Goal: Information Seeking & Learning: Learn about a topic

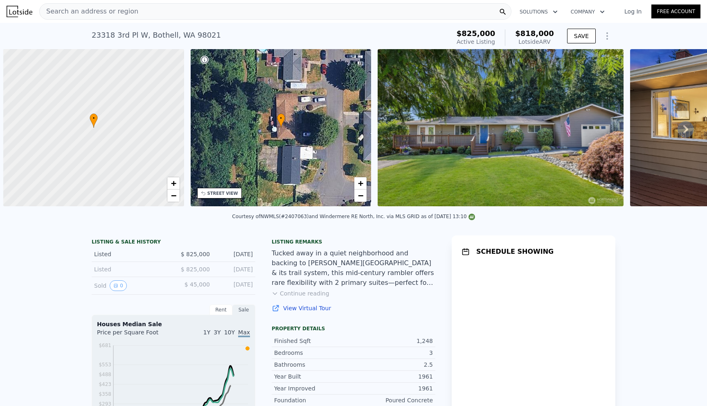
scroll to position [0, 3]
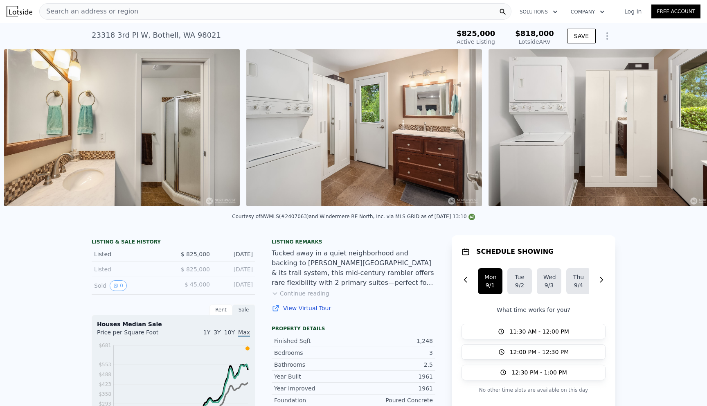
scroll to position [0, 4471]
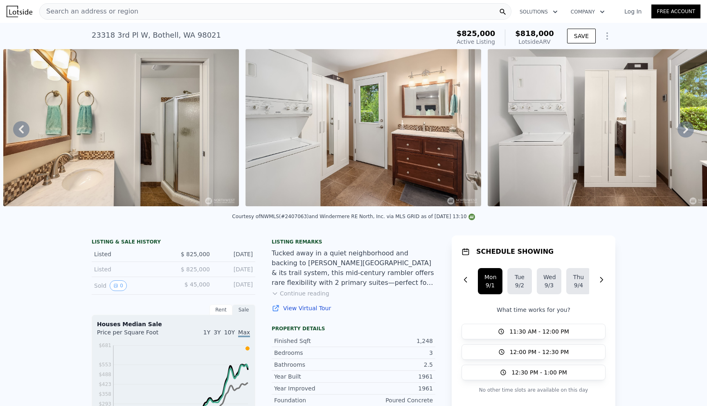
click at [299, 311] on link "View Virtual Tour" at bounding box center [354, 308] width 164 height 8
click at [515, 169] on img at bounding box center [606, 127] width 236 height 157
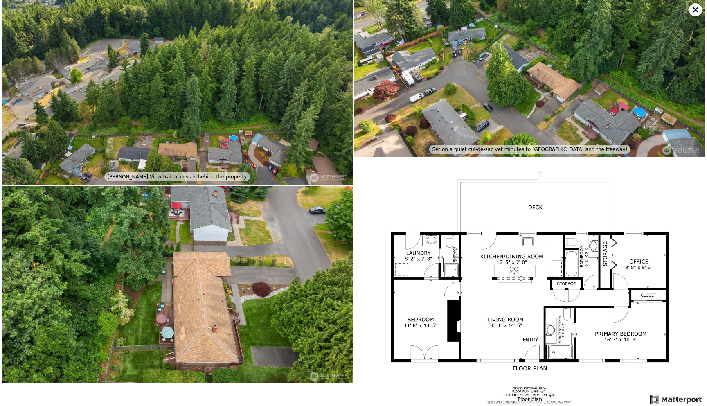
click at [459, 126] on img at bounding box center [530, 58] width 351 height 197
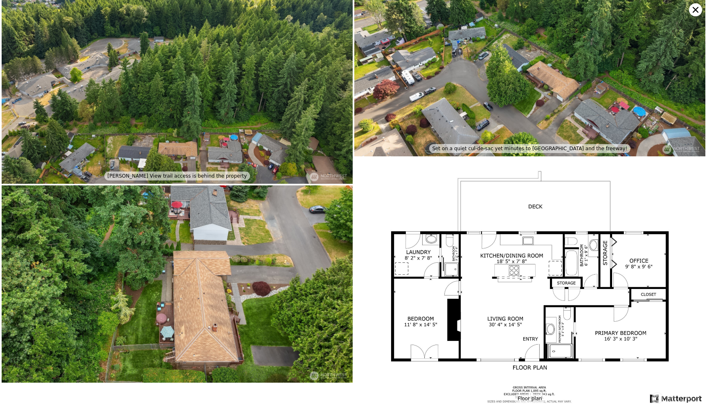
click at [479, 92] on img at bounding box center [530, 57] width 351 height 197
click at [210, 258] on img at bounding box center [177, 283] width 351 height 197
click at [217, 239] on img at bounding box center [177, 283] width 351 height 197
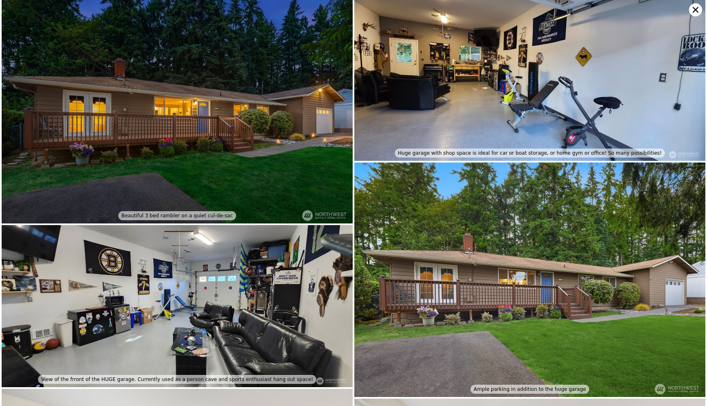
scroll to position [236, 0]
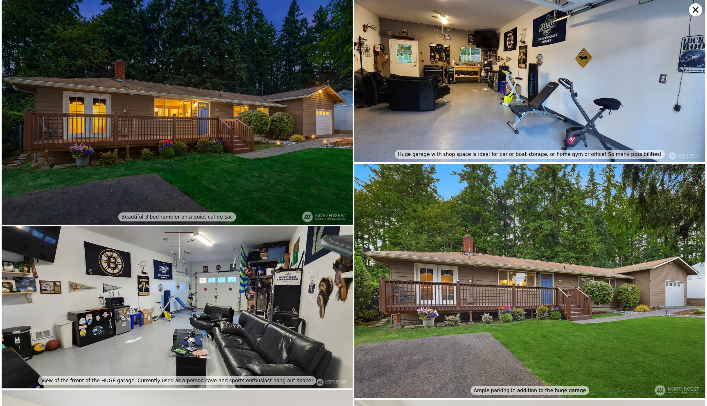
click at [249, 311] on img at bounding box center [177, 307] width 351 height 162
click at [515, 89] on img at bounding box center [530, 81] width 351 height 162
click at [522, 68] on img at bounding box center [530, 81] width 351 height 162
click at [486, 104] on img at bounding box center [530, 81] width 351 height 162
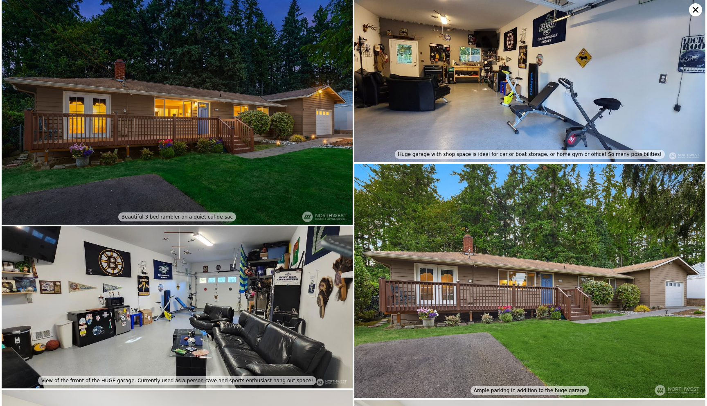
click at [486, 104] on img at bounding box center [530, 81] width 351 height 162
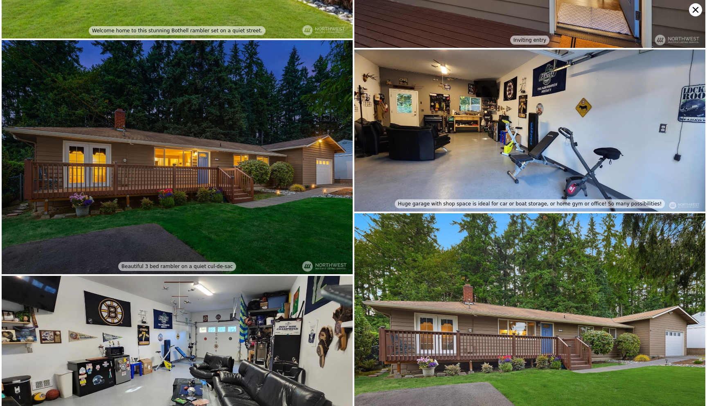
scroll to position [226, 0]
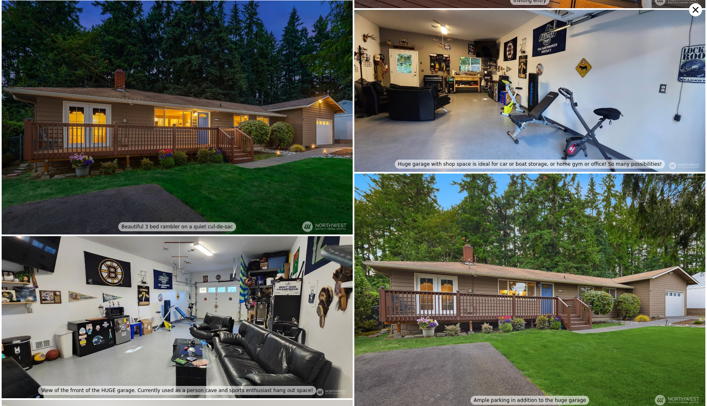
click at [506, 86] on img at bounding box center [530, 91] width 351 height 162
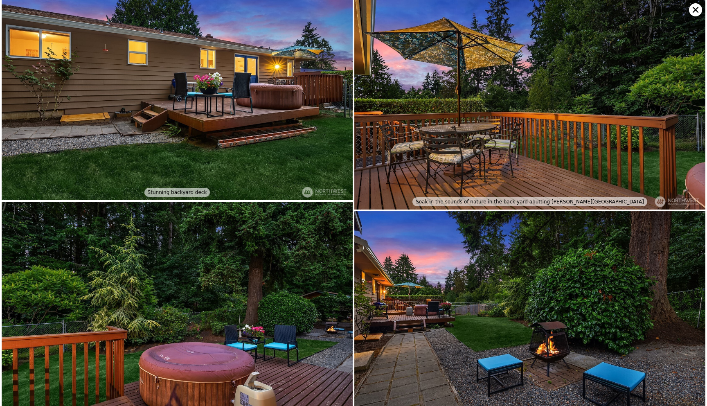
scroll to position [2994, 0]
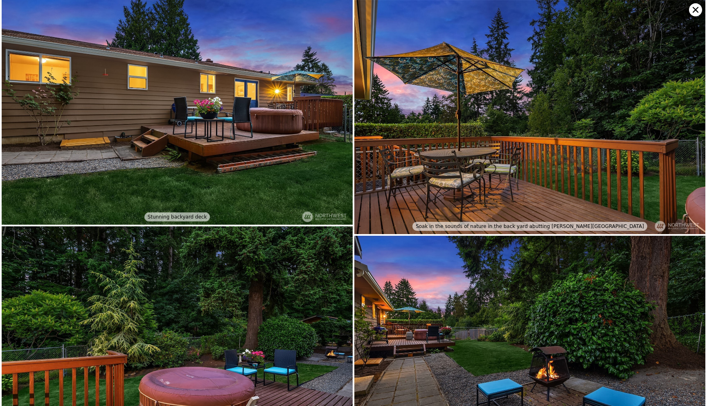
click at [390, 345] on img at bounding box center [530, 353] width 351 height 234
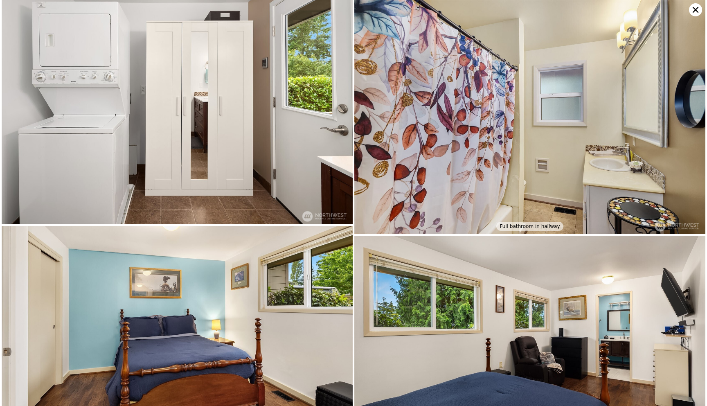
scroll to position [0, 0]
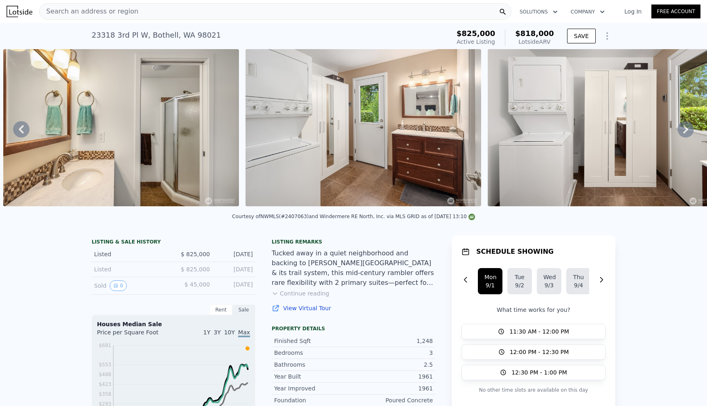
click at [347, 285] on div "Tucked away in a quiet neighborhood and backing to [PERSON_NAME][GEOGRAPHIC_DAT…" at bounding box center [354, 268] width 164 height 39
click at [309, 292] on button "Continue reading" at bounding box center [301, 293] width 58 height 8
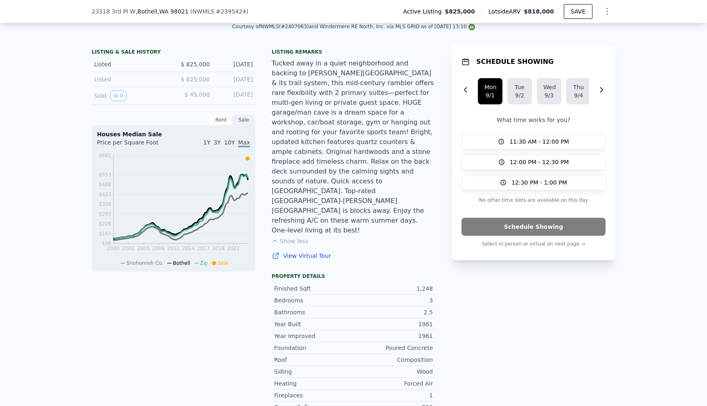
scroll to position [194, 0]
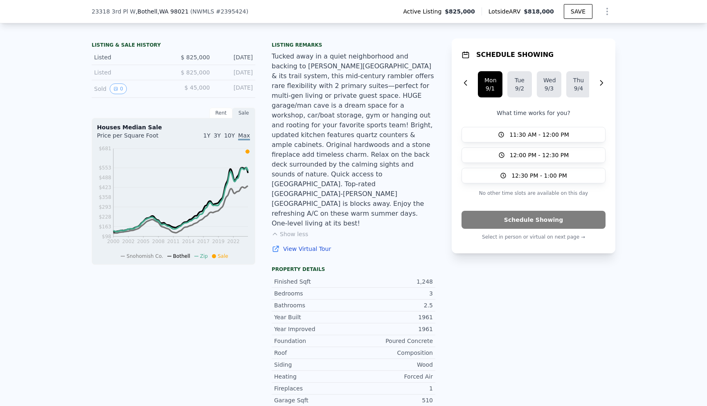
click at [391, 140] on div "Tucked away in a quiet neighborhood and backing to [PERSON_NAME][GEOGRAPHIC_DAT…" at bounding box center [354, 140] width 164 height 177
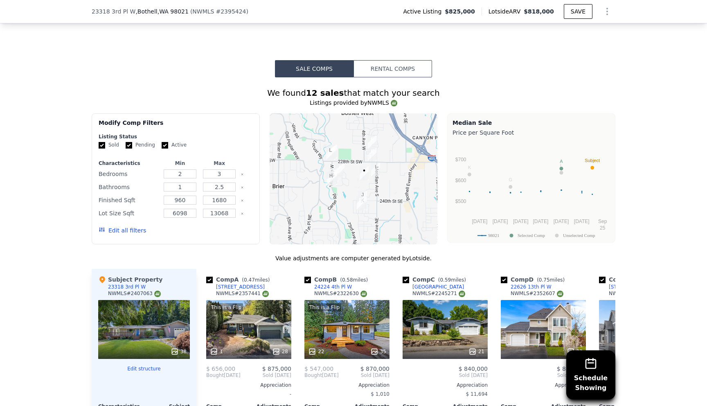
scroll to position [806, 0]
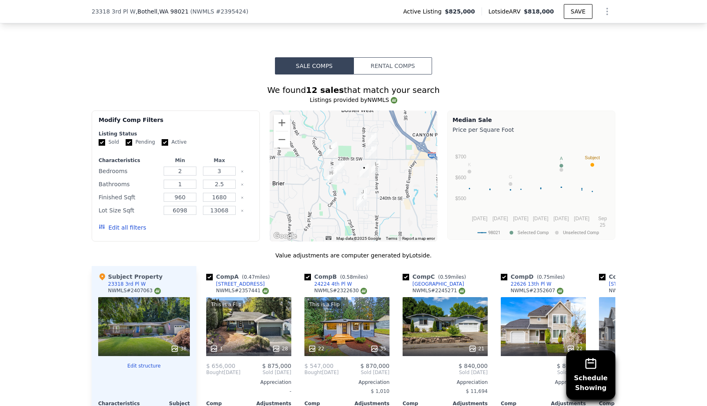
click at [402, 57] on button "Rental Comps" at bounding box center [393, 65] width 79 height 17
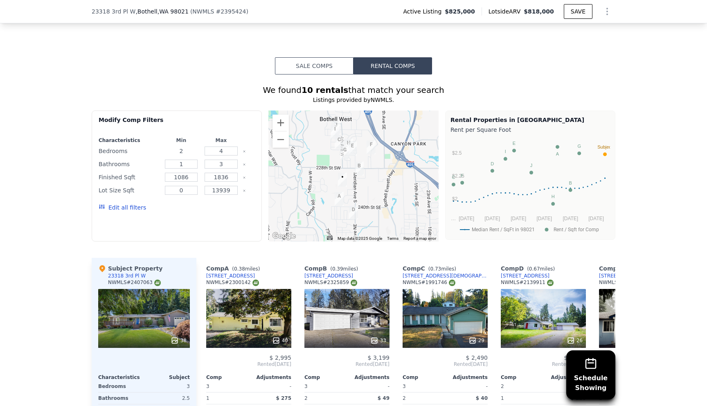
click at [177, 147] on input "2" at bounding box center [181, 151] width 33 height 9
type input "1"
click at [237, 147] on input "4" at bounding box center [221, 151] width 33 height 9
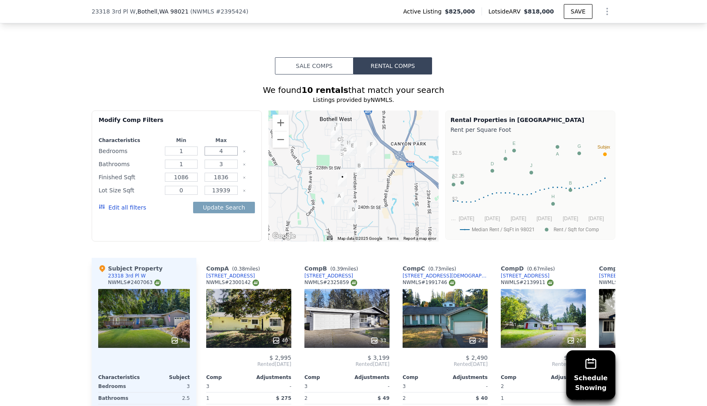
click at [237, 147] on input "4" at bounding box center [221, 151] width 33 height 9
type input "1"
click at [229, 160] on input "3" at bounding box center [221, 164] width 33 height 9
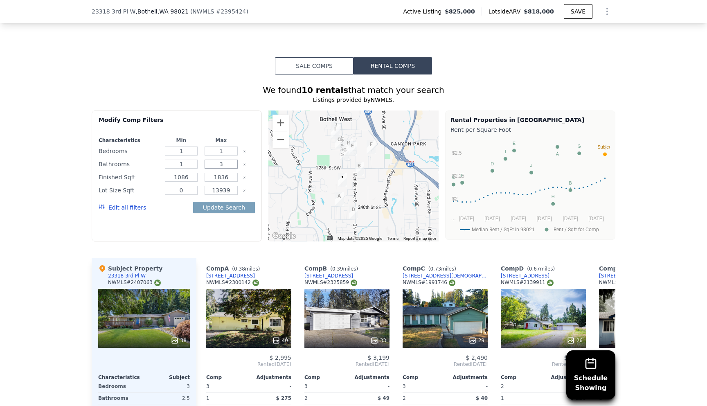
click at [229, 160] on input "3" at bounding box center [221, 164] width 33 height 9
type input "1"
click at [244, 176] on icon "Clear" at bounding box center [244, 177] width 3 height 3
click at [245, 190] on icon "Clear" at bounding box center [245, 191] width 2 height 2
click at [236, 202] on button "Update Search" at bounding box center [224, 207] width 62 height 11
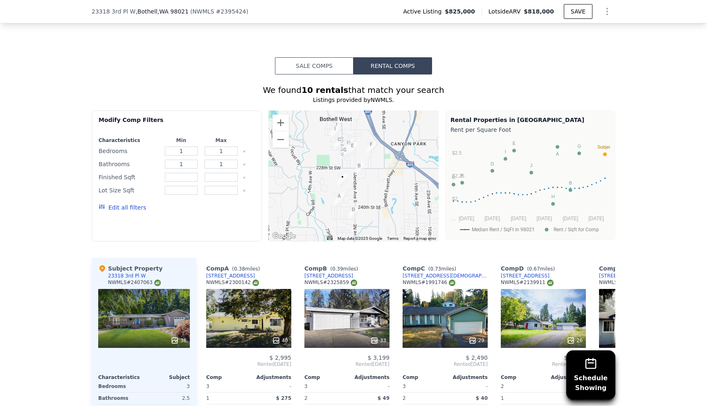
click at [137, 203] on button "Edit all filters" at bounding box center [122, 207] width 47 height 8
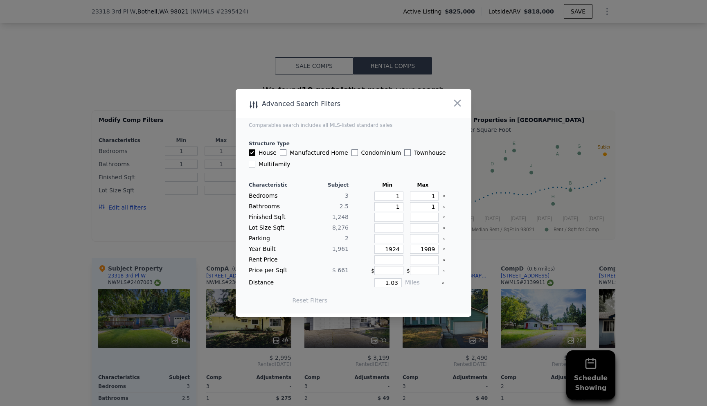
click at [322, 150] on label "Manufactured Home" at bounding box center [314, 153] width 68 height 8
click at [287, 150] on input "Manufactured Home" at bounding box center [283, 152] width 7 height 7
checkbox input "true"
click at [353, 152] on input "Condominium" at bounding box center [355, 152] width 7 height 7
checkbox input "true"
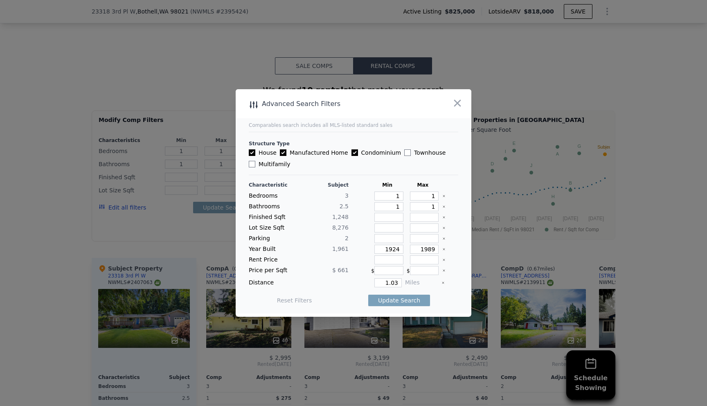
click at [391, 152] on label "Condominium" at bounding box center [377, 153] width 50 height 8
click at [358, 152] on input "Condominium" at bounding box center [355, 152] width 7 height 7
checkbox input "false"
click at [405, 153] on input "Townhouse" at bounding box center [408, 152] width 7 height 7
checkbox input "true"
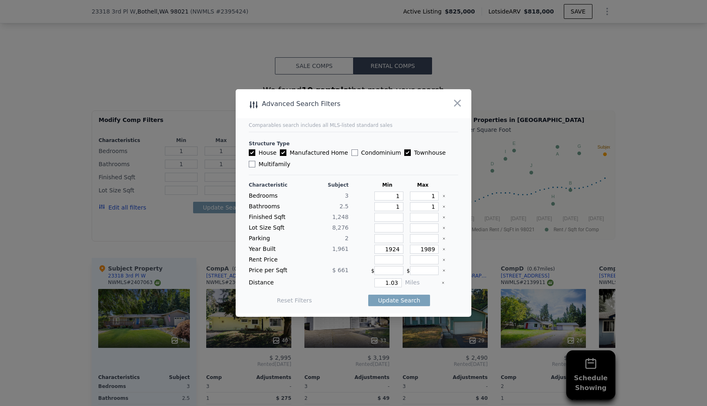
click at [352, 155] on input "Condominium" at bounding box center [355, 152] width 7 height 7
checkbox input "true"
click at [280, 161] on label "Multifamily" at bounding box center [269, 164] width 41 height 8
click at [255, 161] on input "Multifamily" at bounding box center [252, 164] width 7 height 7
checkbox input "true"
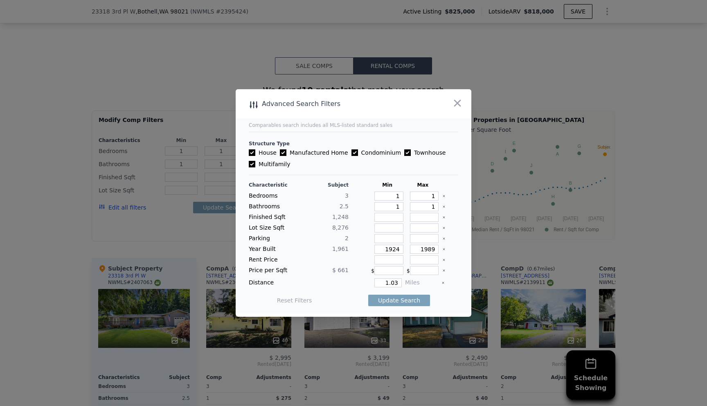
click at [444, 248] on icon "Clear" at bounding box center [444, 249] width 3 height 3
click at [402, 296] on button "Update Search" at bounding box center [399, 300] width 62 height 11
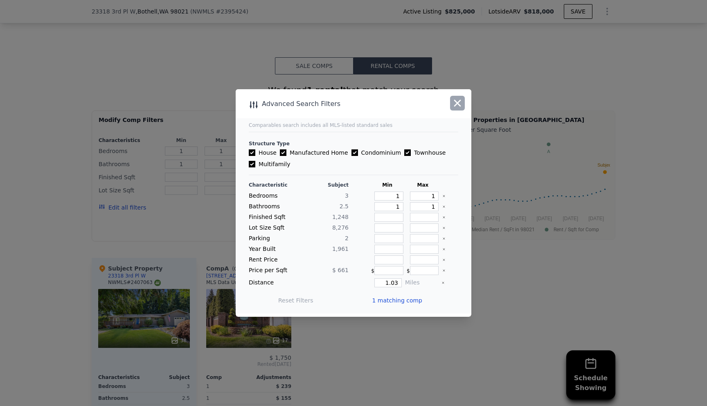
click at [455, 103] on icon "button" at bounding box center [457, 102] width 11 height 11
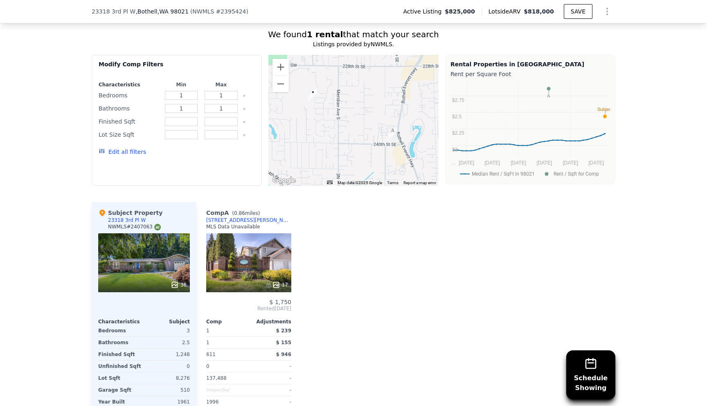
click at [366, 234] on div "Comp A ( 0.86 miles) [STREET_ADDRESS][PERSON_NAME] MLS Data Unavailable 17 $ 1,…" at bounding box center [406, 316] width 419 height 229
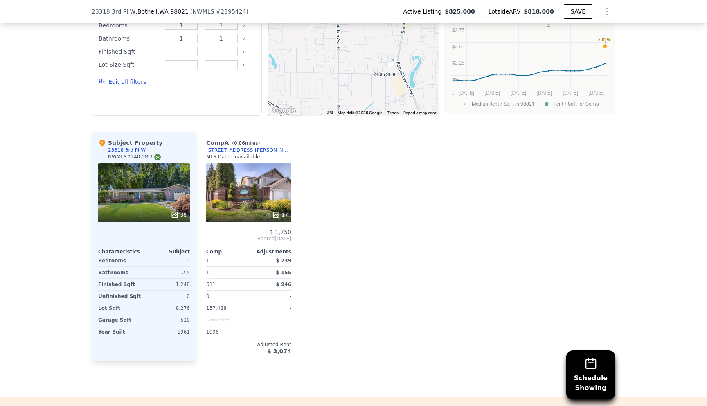
scroll to position [932, 0]
click at [273, 163] on div "17" at bounding box center [248, 192] width 85 height 59
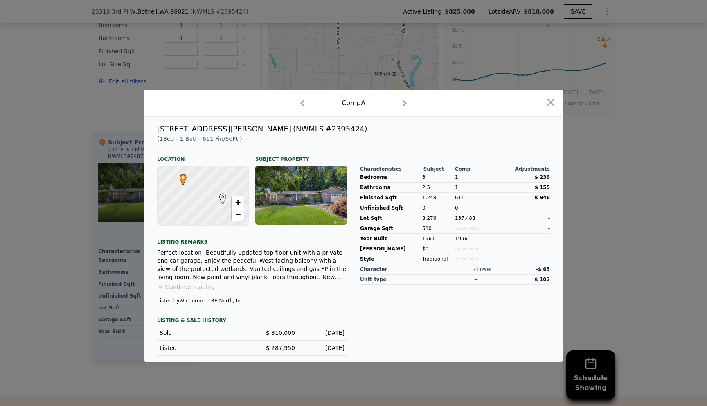
click at [282, 256] on div "Perfect location! Beautifully updated top floor unit with a private one car gar…" at bounding box center [252, 265] width 190 height 33
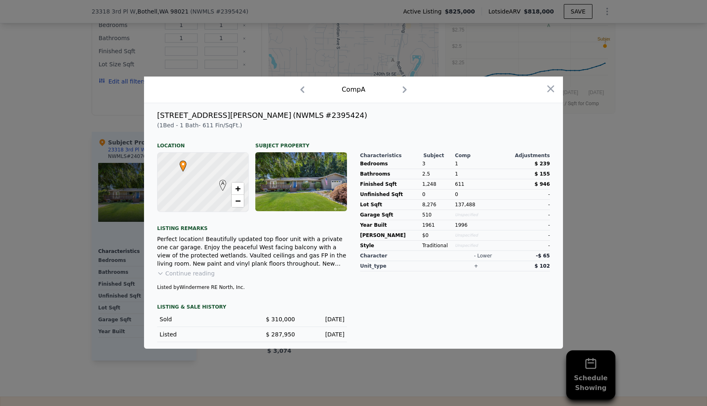
click at [305, 243] on div "Perfect location! Beautifully updated top floor unit with a private one car gar…" at bounding box center [252, 251] width 190 height 33
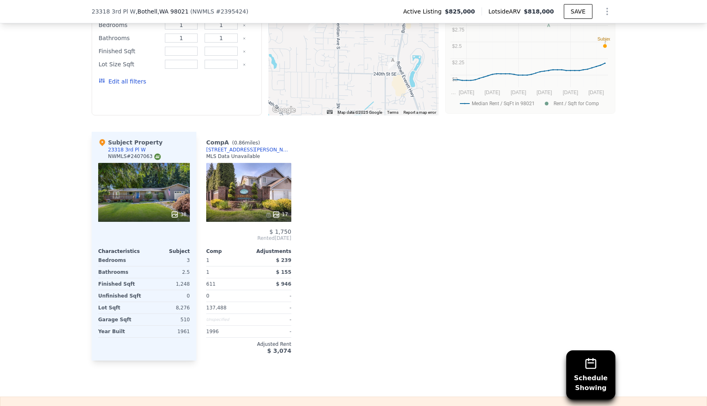
click at [359, 237] on div "Comp A ( 0.86 miles) [STREET_ADDRESS][PERSON_NAME] MLS Data Unavailable 17 $ 1,…" at bounding box center [406, 246] width 419 height 229
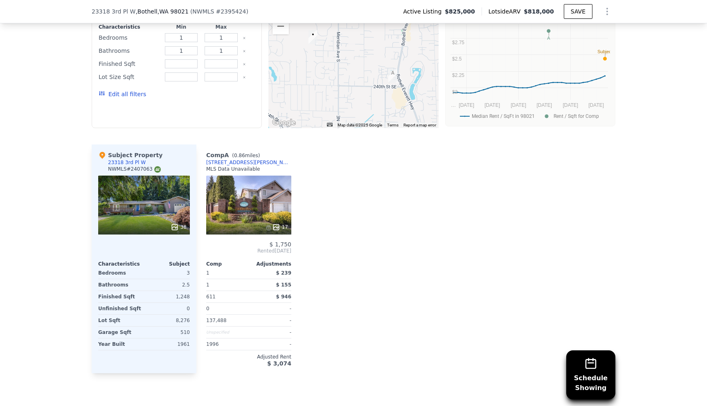
scroll to position [915, 0]
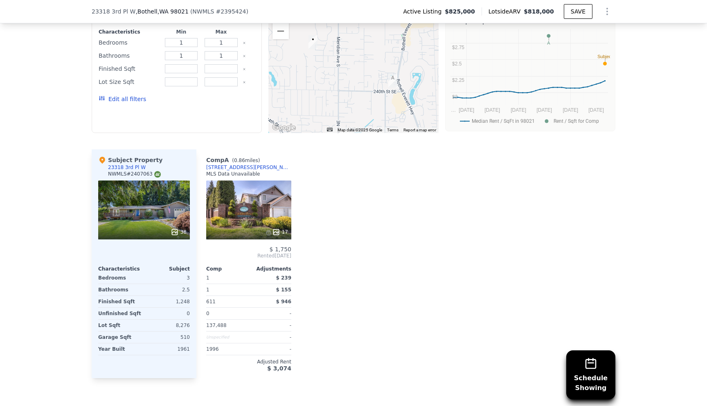
click at [366, 228] on div "Comp A ( 0.86 miles) [STREET_ADDRESS][PERSON_NAME] MLS Data Unavailable 17 $ 1,…" at bounding box center [406, 263] width 419 height 229
click at [332, 173] on div "Comp A ( 0.86 miles) [STREET_ADDRESS][PERSON_NAME] MLS Data Unavailable 17 $ 1,…" at bounding box center [406, 263] width 419 height 229
